Goal: Task Accomplishment & Management: Manage account settings

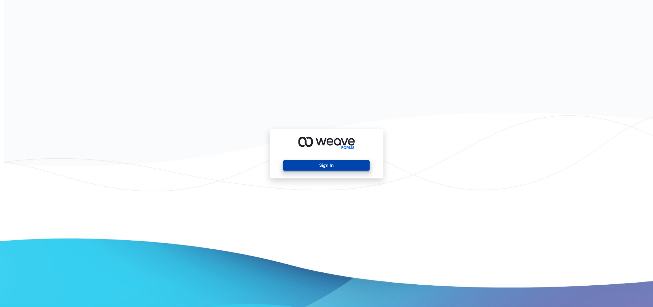
click at [332, 168] on button "Sign In" at bounding box center [326, 166] width 87 height 10
click at [334, 164] on button "Sign In" at bounding box center [326, 166] width 87 height 10
